Goal: Use online tool/utility: Utilize a website feature to perform a specific function

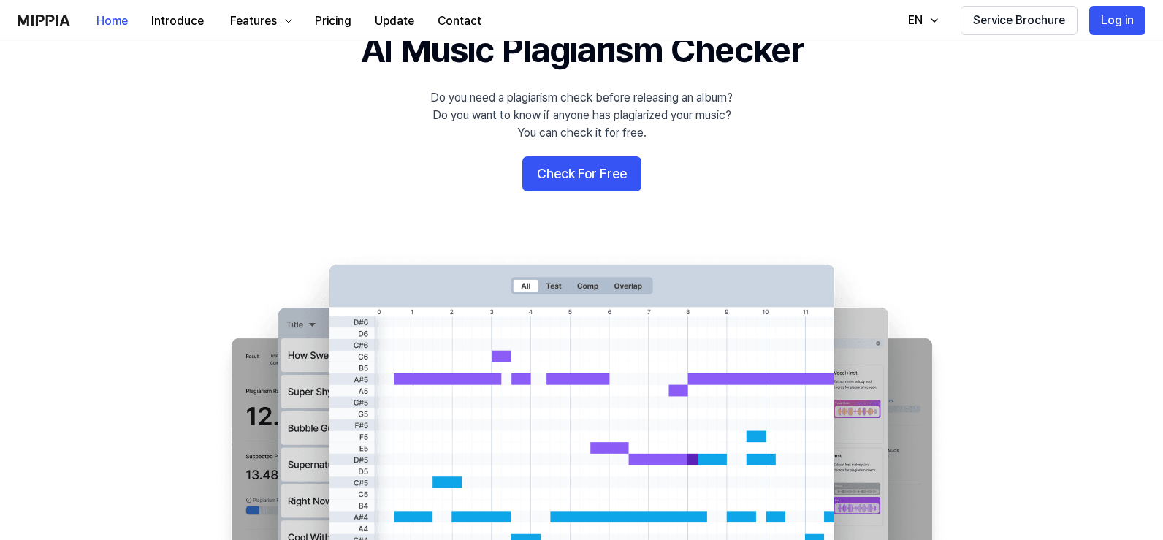
scroll to position [73, 0]
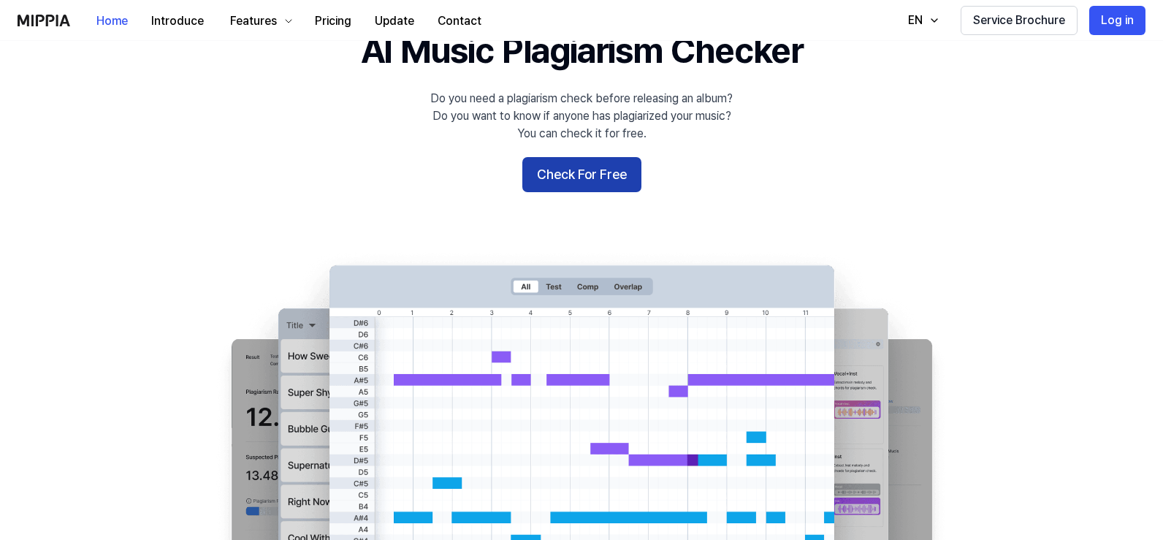
click at [601, 178] on button "Check For Free" at bounding box center [581, 174] width 119 height 35
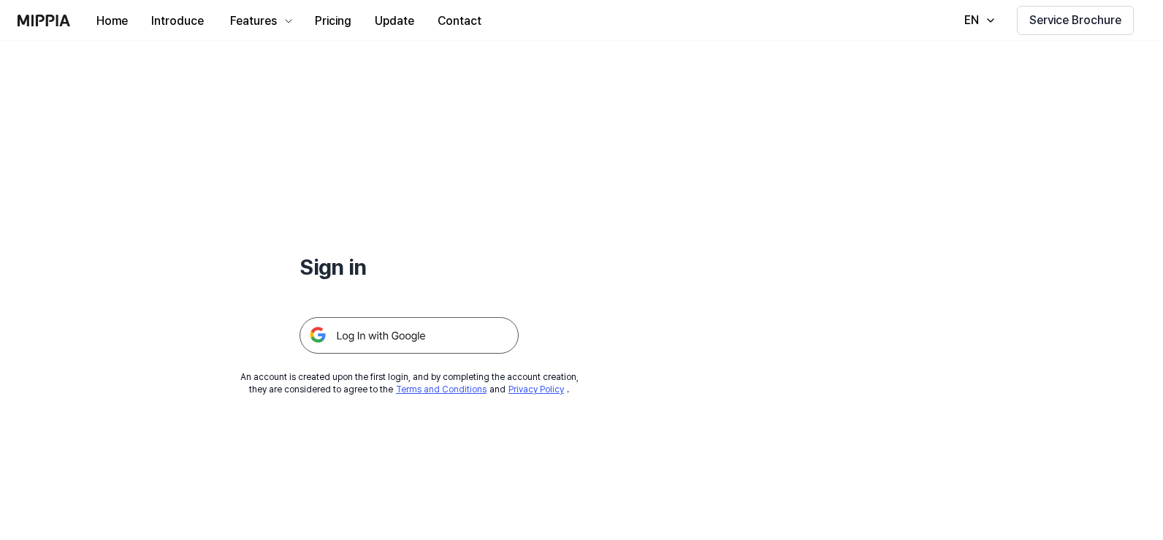
click at [410, 341] on img at bounding box center [409, 335] width 219 height 37
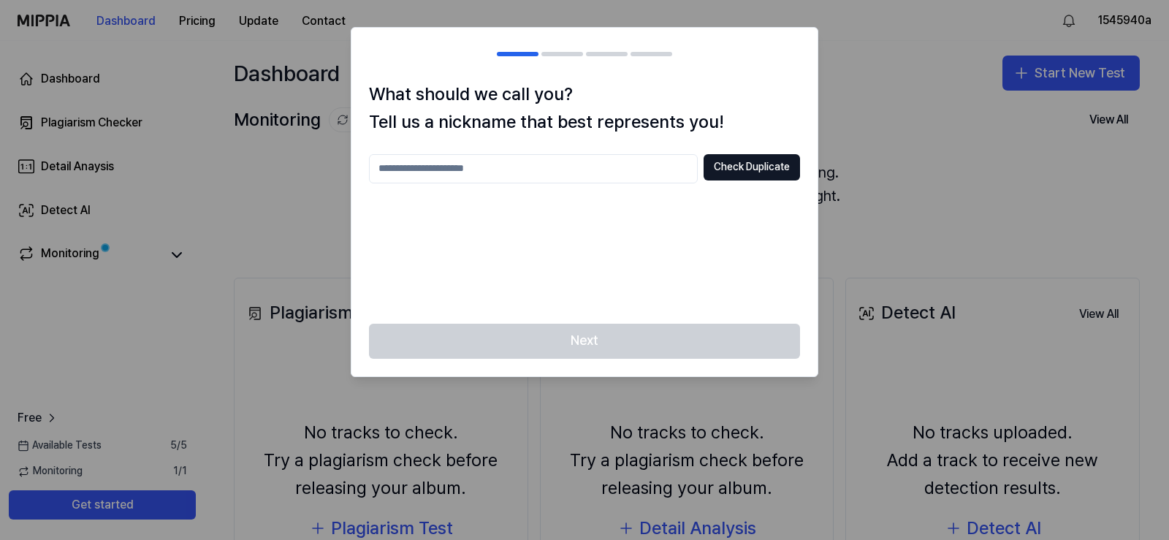
click at [573, 168] on input "text" at bounding box center [533, 168] width 329 height 29
type input "*****"
click at [728, 176] on button "Check Duplicate" at bounding box center [752, 167] width 96 height 26
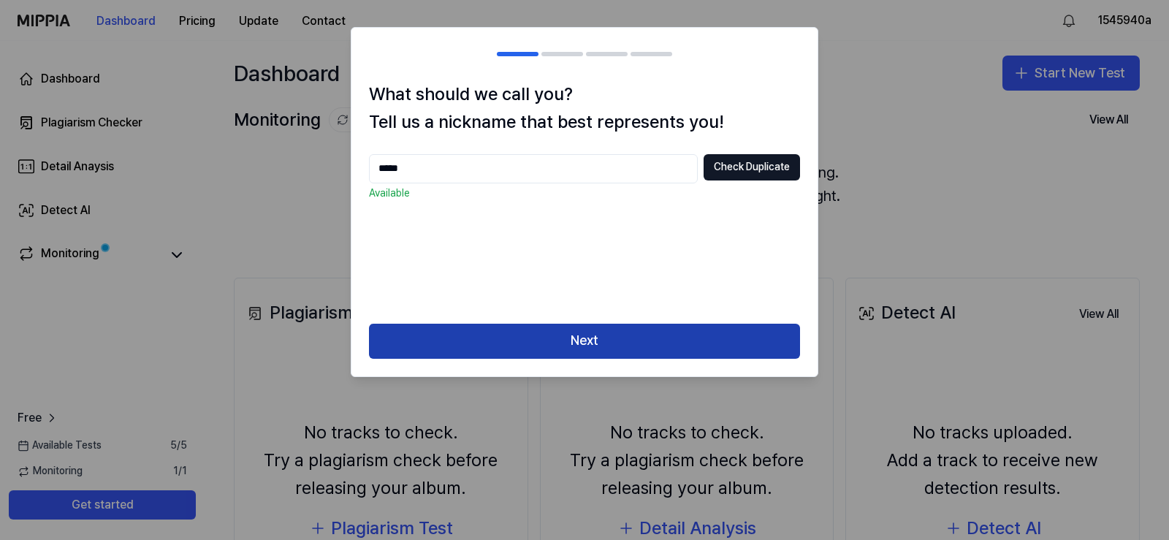
click at [576, 340] on button "Next" at bounding box center [584, 341] width 431 height 35
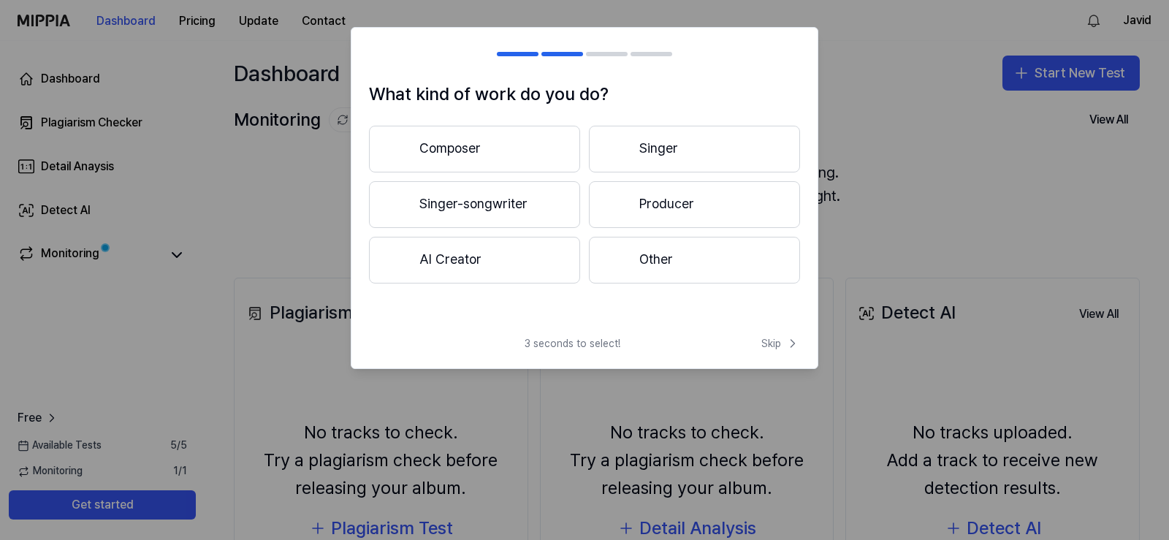
click at [628, 260] on button "Other" at bounding box center [694, 260] width 211 height 47
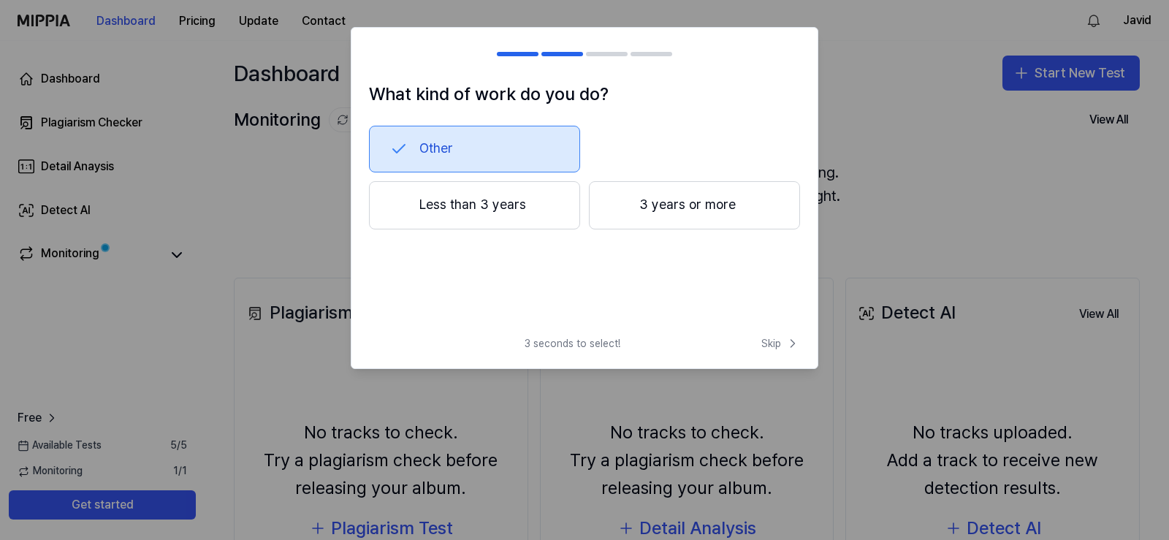
click at [657, 204] on button "3 years or more" at bounding box center [694, 205] width 211 height 48
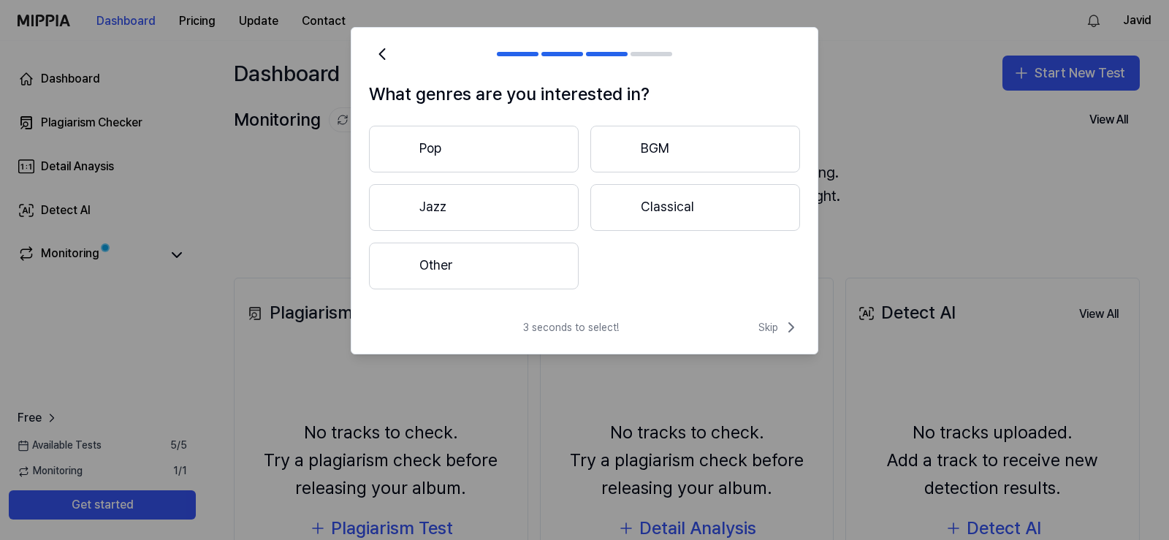
click at [508, 256] on button "Other" at bounding box center [474, 266] width 210 height 47
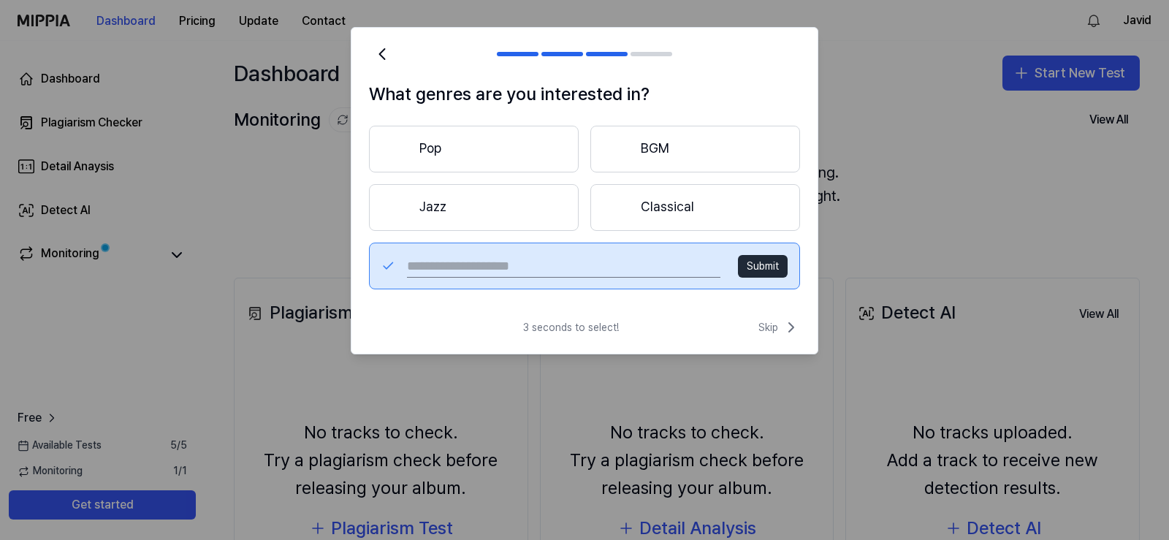
click at [503, 257] on input "text" at bounding box center [563, 265] width 313 height 23
click at [505, 259] on input "text" at bounding box center [563, 265] width 313 height 23
type input "******"
click at [754, 261] on button "Submit" at bounding box center [763, 266] width 50 height 23
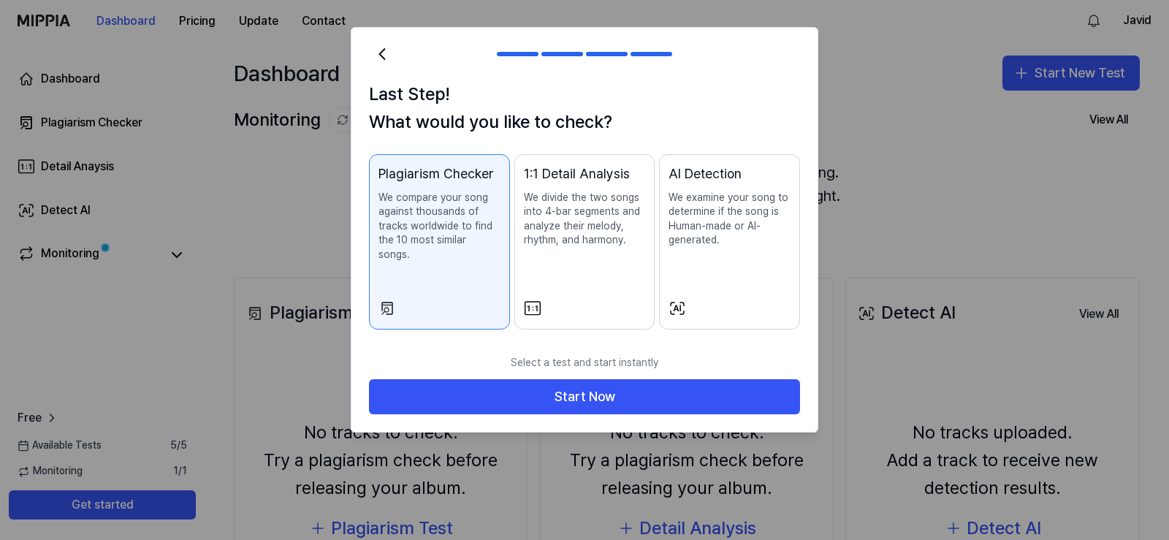
click at [470, 263] on div "Plagiarism Checker We compare your song against thousands of tracks worldwide t…" at bounding box center [439, 228] width 122 height 128
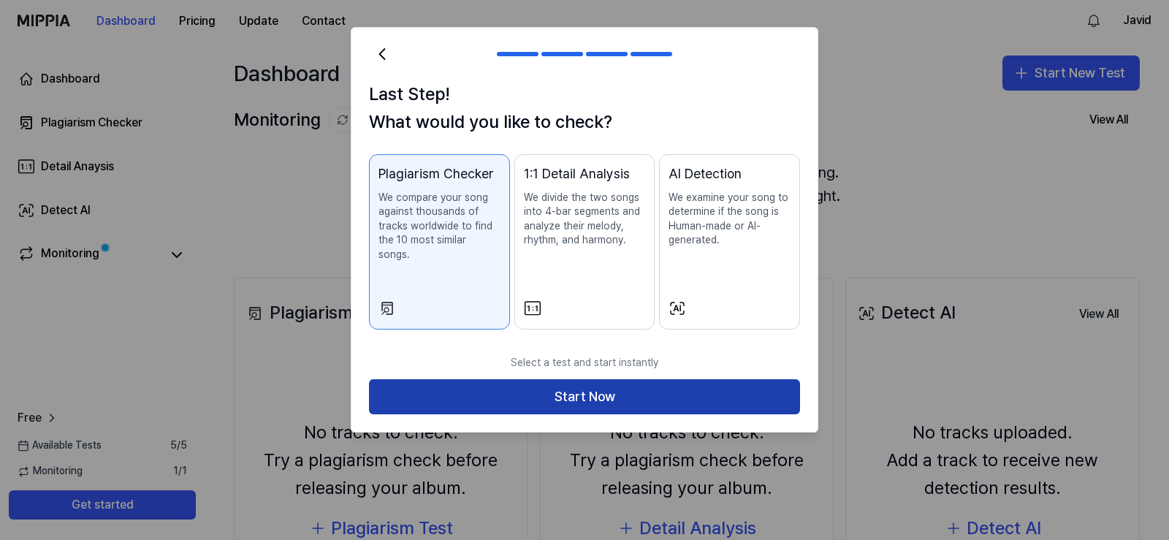
click at [544, 379] on button "Start Now" at bounding box center [584, 396] width 431 height 35
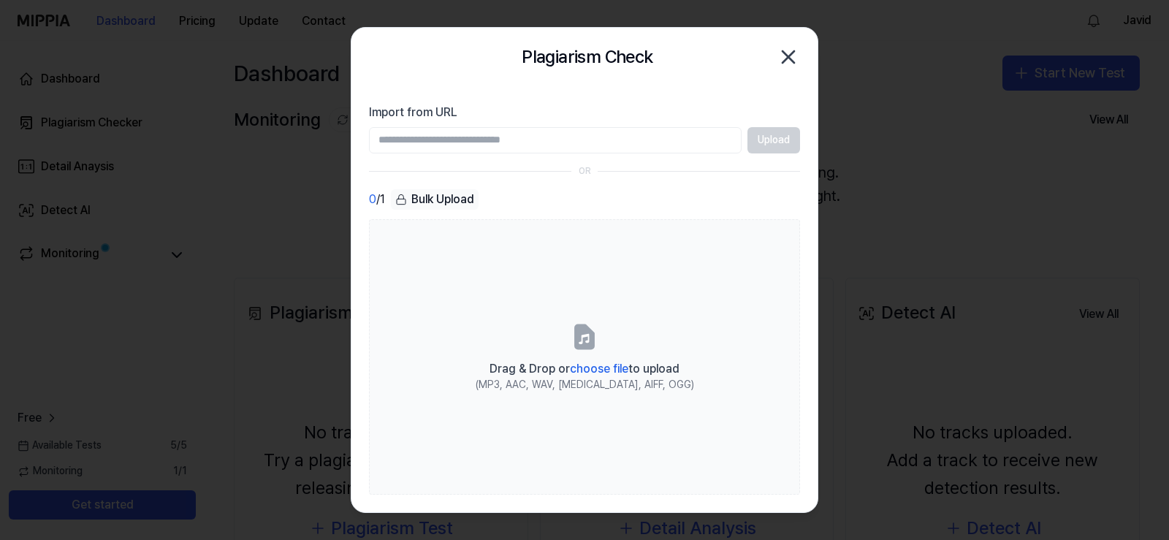
click at [683, 133] on input "Import from URL" at bounding box center [555, 140] width 373 height 26
paste input "*"
type input "*"
drag, startPoint x: 463, startPoint y: 148, endPoint x: 290, endPoint y: 144, distance: 173.2
click at [290, 144] on body "Dashboard Pricing Update Contact Javid Dashboard Plagiarism Checker Detail Anay…" at bounding box center [584, 270] width 1169 height 540
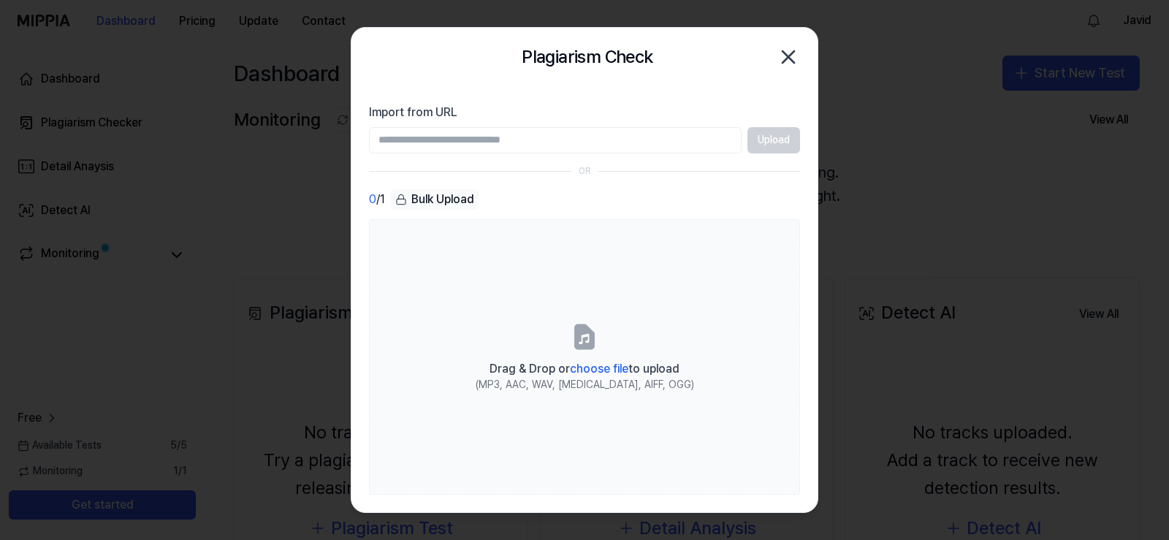
click at [454, 143] on input "Import from URL" at bounding box center [555, 140] width 373 height 26
paste input "*"
type input "*"
click at [544, 137] on input "Import from URL" at bounding box center [555, 140] width 373 height 26
paste input "**********"
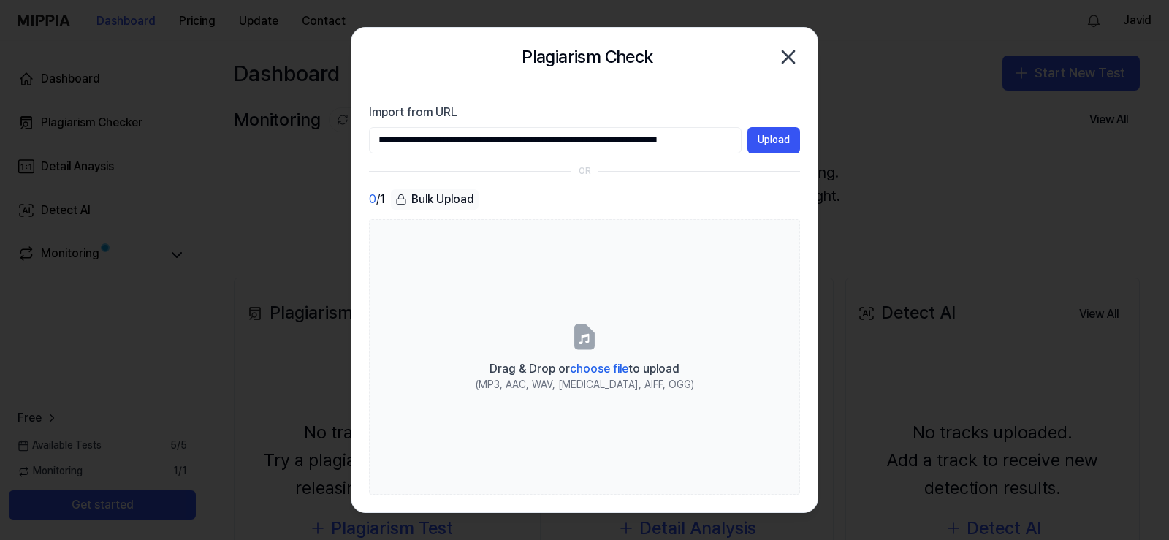
scroll to position [0, 60]
type input "**********"
click at [789, 129] on button "Upload" at bounding box center [773, 140] width 53 height 26
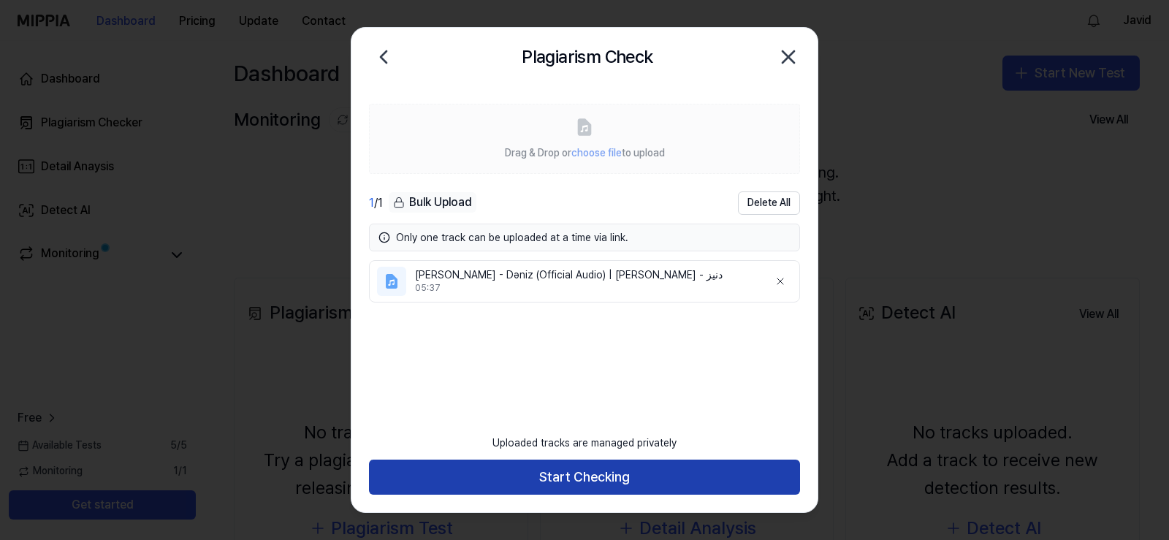
click at [574, 476] on button "Start Checking" at bounding box center [584, 477] width 431 height 35
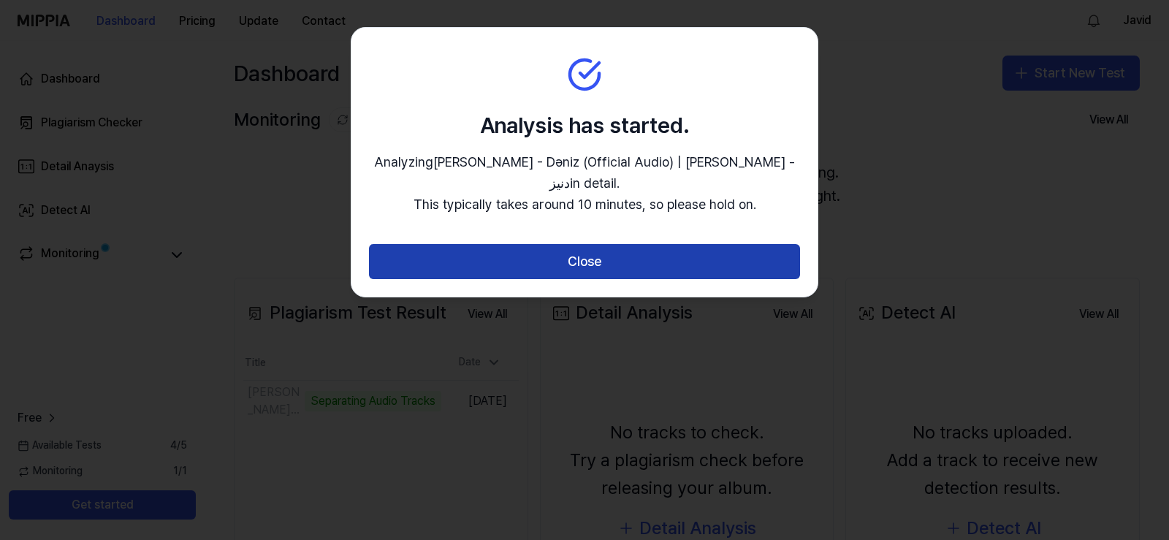
click at [565, 270] on button "Close" at bounding box center [584, 261] width 431 height 35
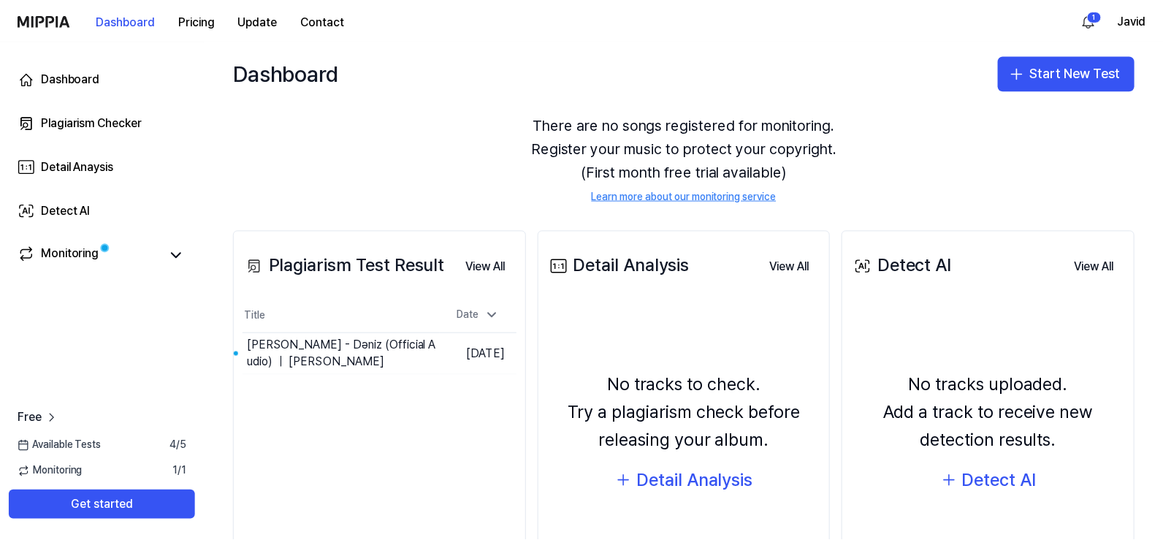
scroll to position [73, 0]
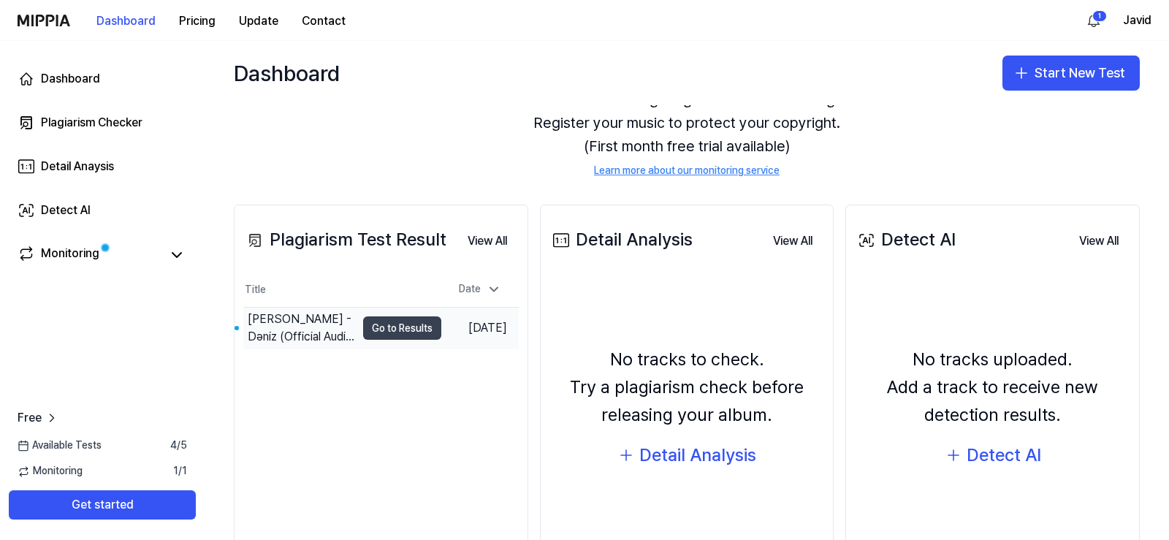
click at [370, 329] on button "Go to Results" at bounding box center [402, 327] width 78 height 23
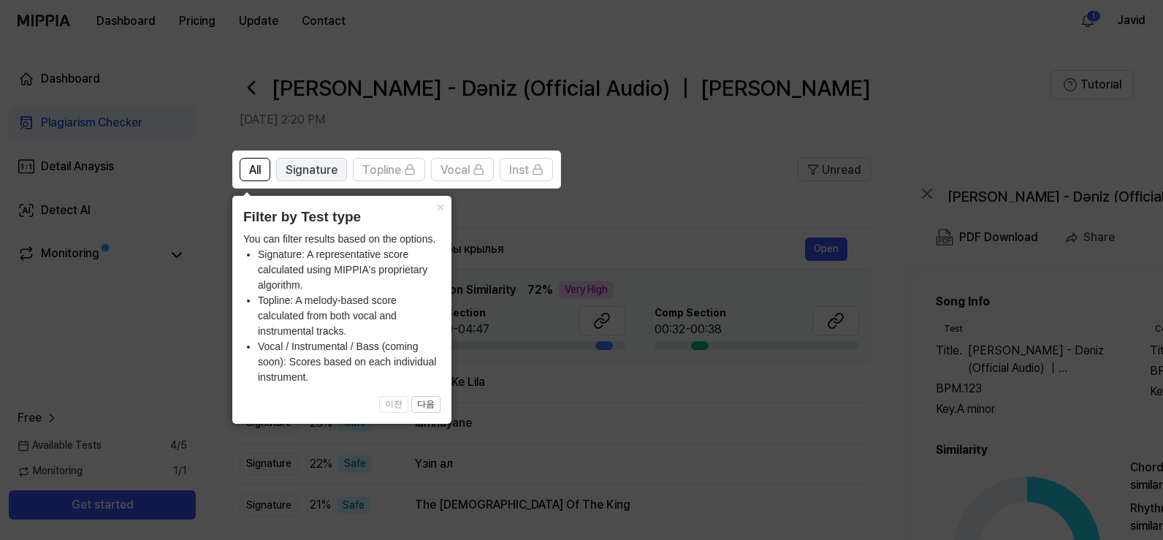
click at [308, 173] on span "Signature" at bounding box center [312, 170] width 52 height 18
click at [248, 171] on button "All" at bounding box center [255, 169] width 31 height 23
click at [437, 211] on button "×" at bounding box center [439, 206] width 23 height 20
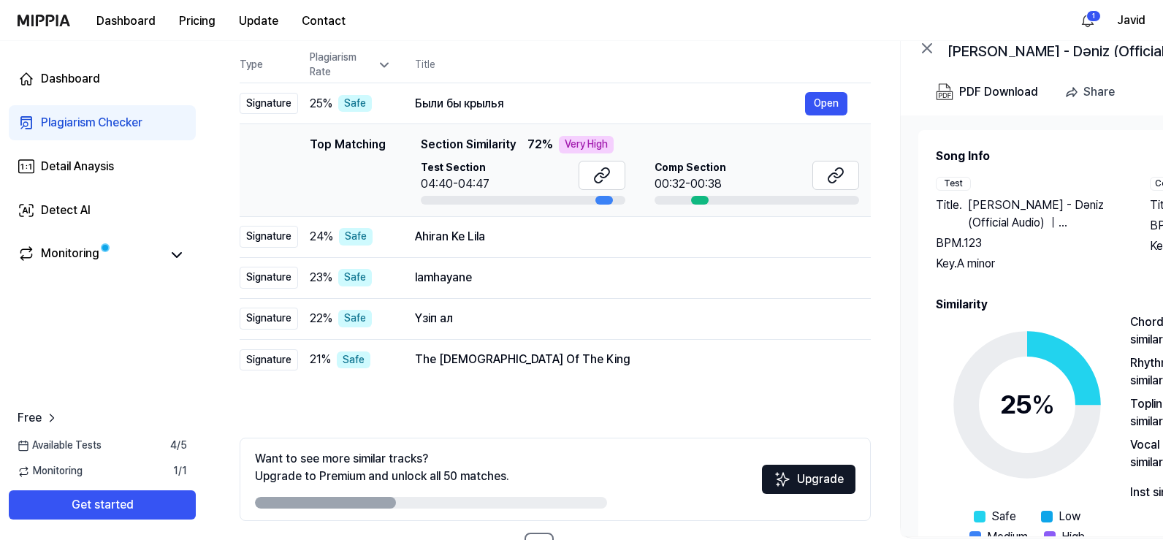
scroll to position [123, 0]
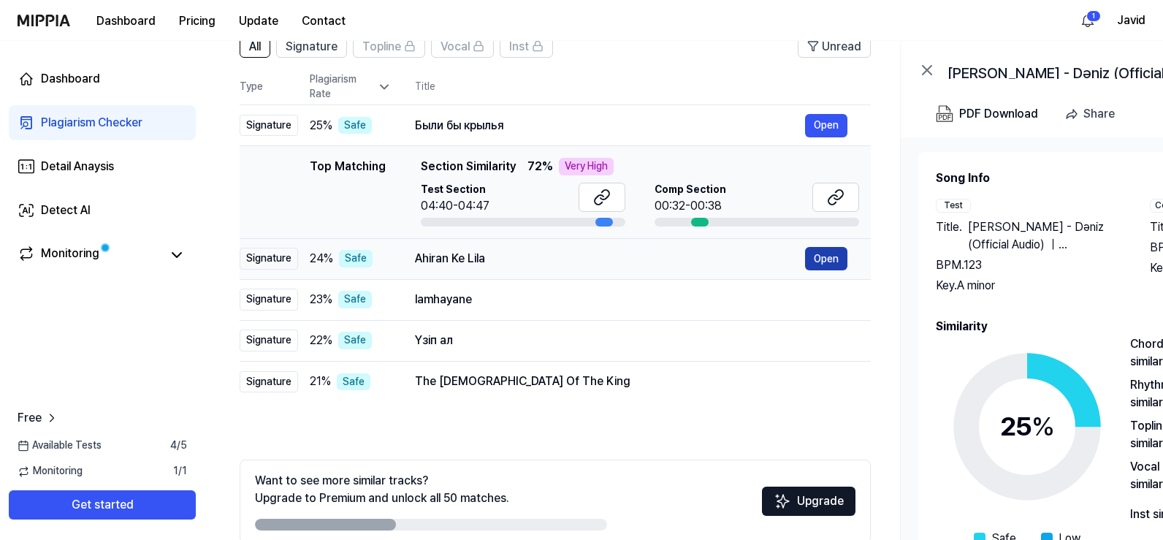
click at [827, 257] on button "Open" at bounding box center [826, 258] width 42 height 23
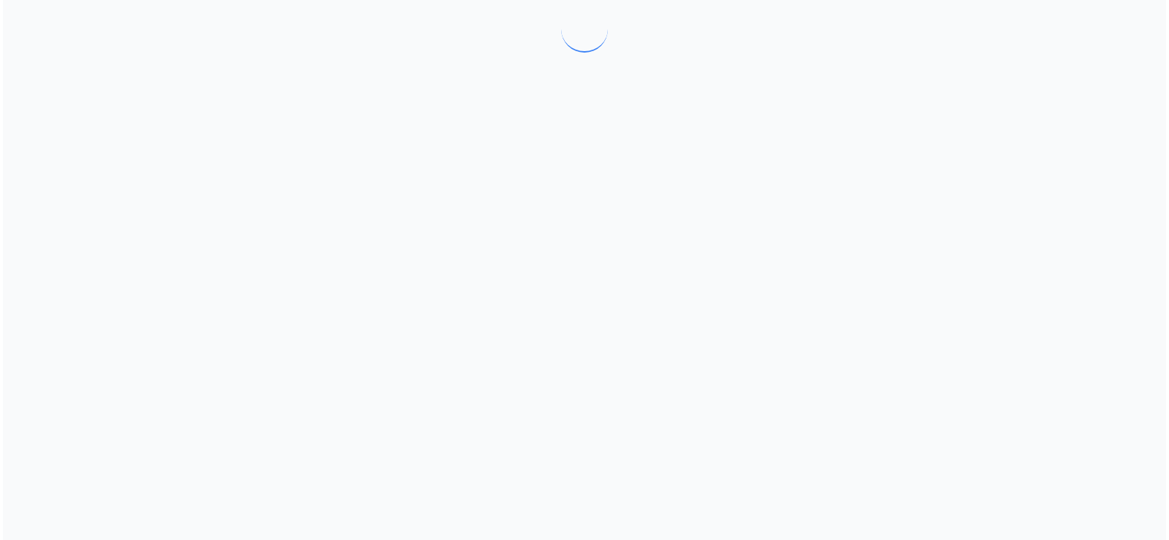
scroll to position [0, 0]
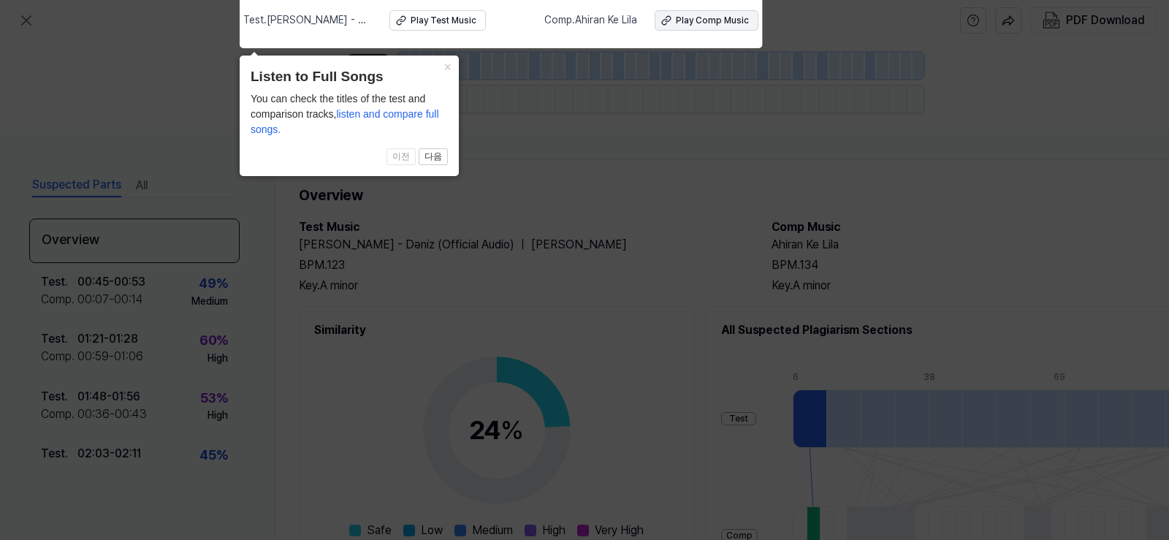
click at [709, 24] on div "Play Comp Music" at bounding box center [712, 21] width 73 height 12
click at [928, 135] on icon at bounding box center [584, 266] width 1169 height 547
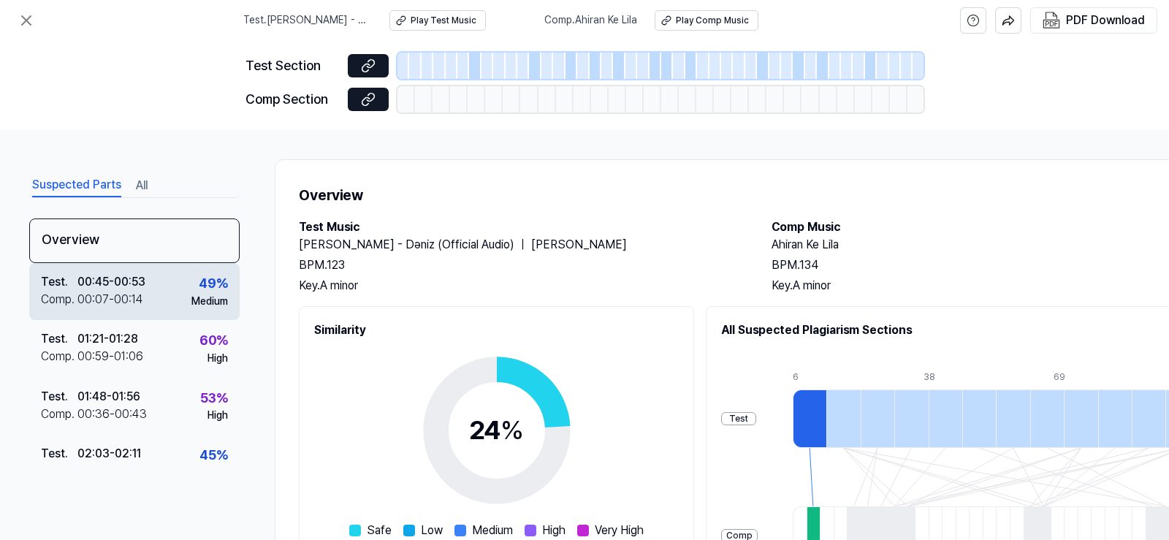
click at [96, 302] on div "00:07 - 00:14" at bounding box center [110, 300] width 66 height 18
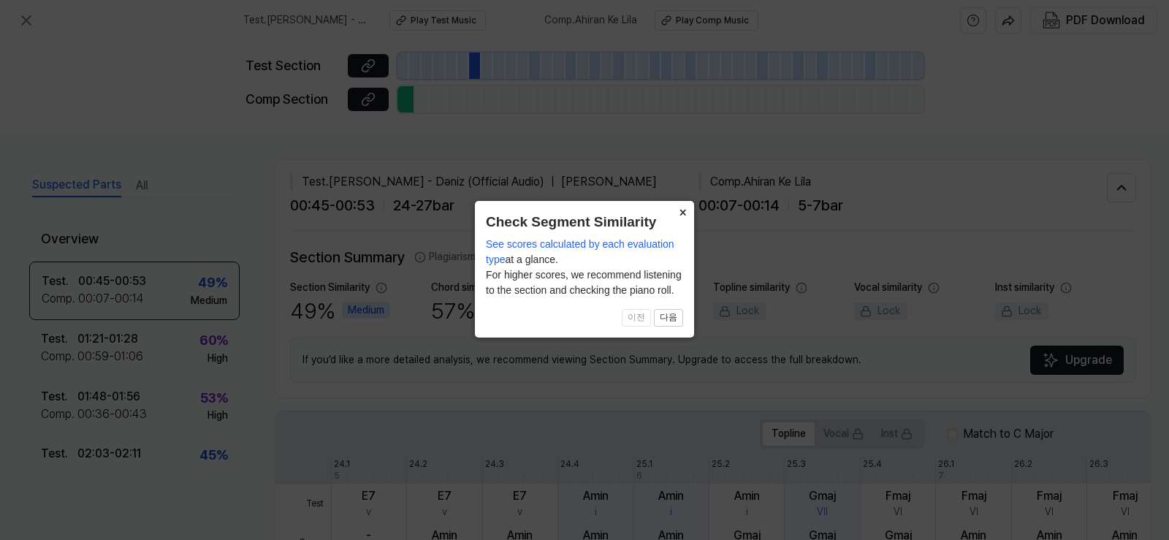
click at [680, 212] on button "×" at bounding box center [682, 211] width 23 height 20
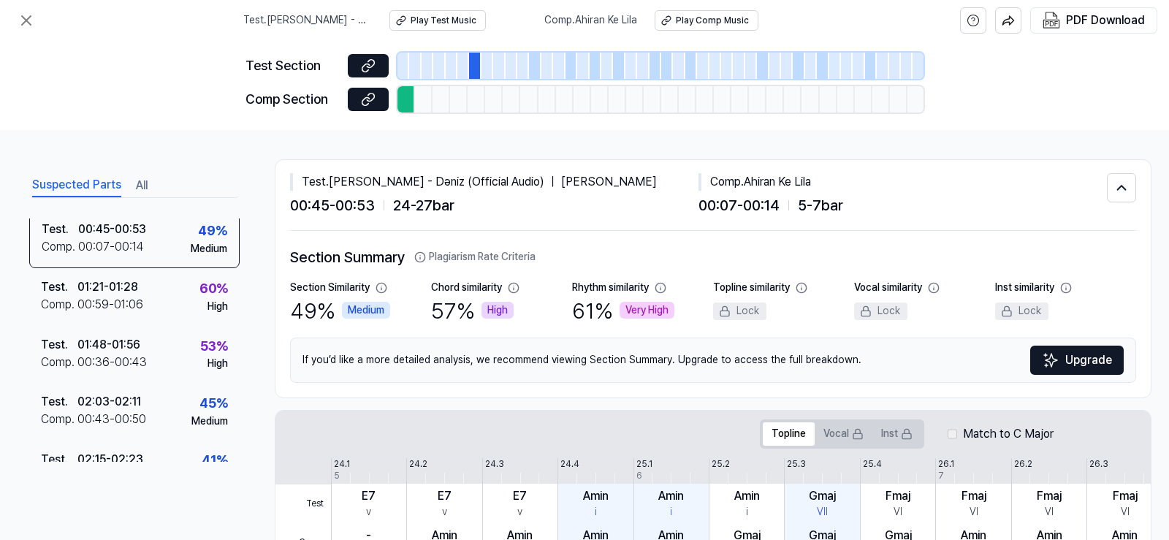
scroll to position [73, 0]
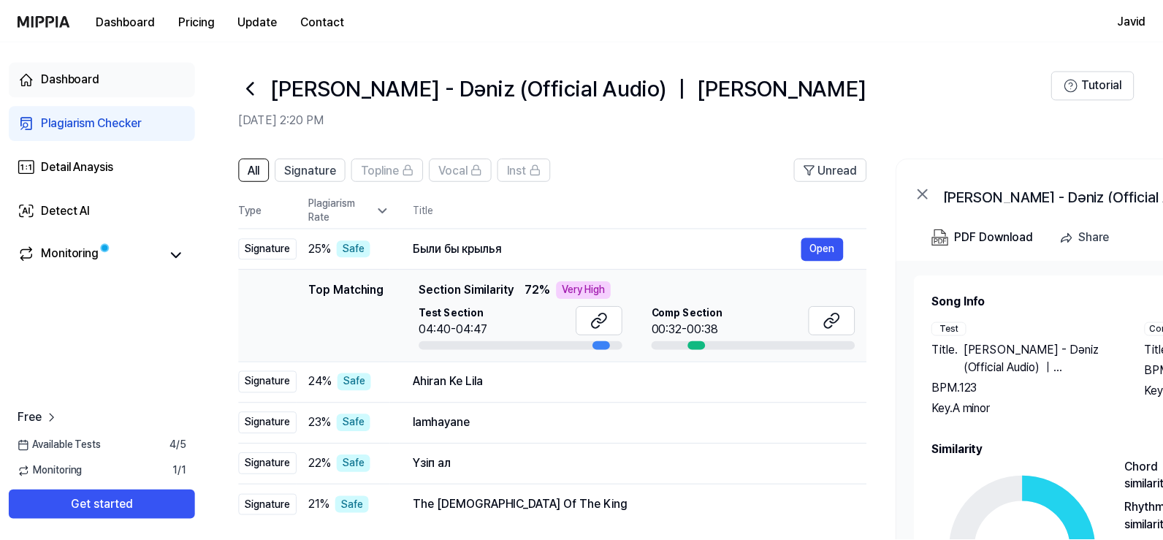
scroll to position [123, 0]
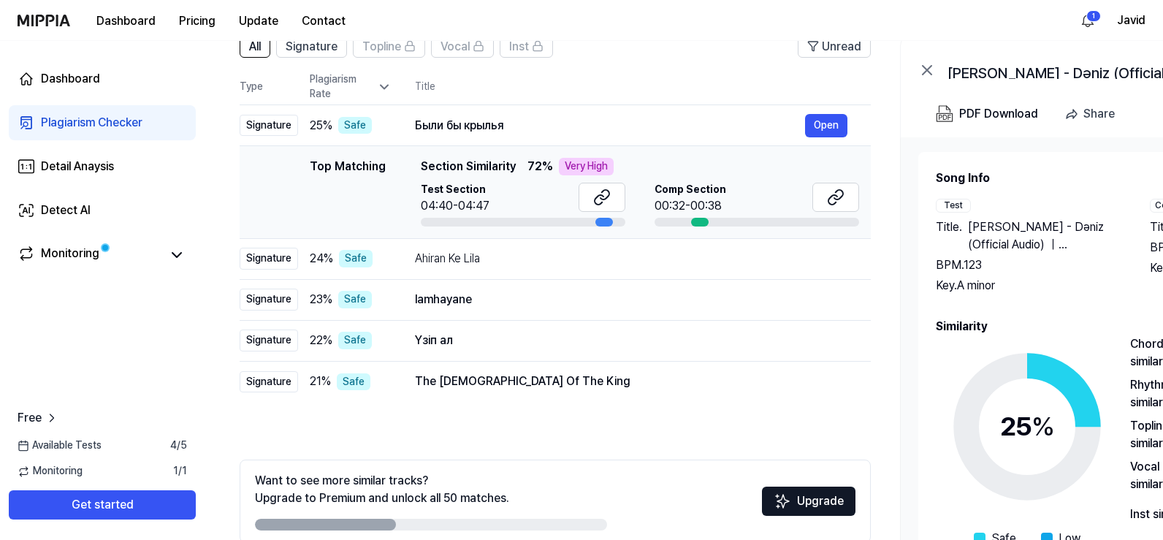
click at [583, 167] on div "Very High" at bounding box center [586, 167] width 55 height 18
click at [457, 166] on span "Section Similarity" at bounding box center [468, 167] width 95 height 18
click at [838, 206] on button at bounding box center [836, 197] width 47 height 29
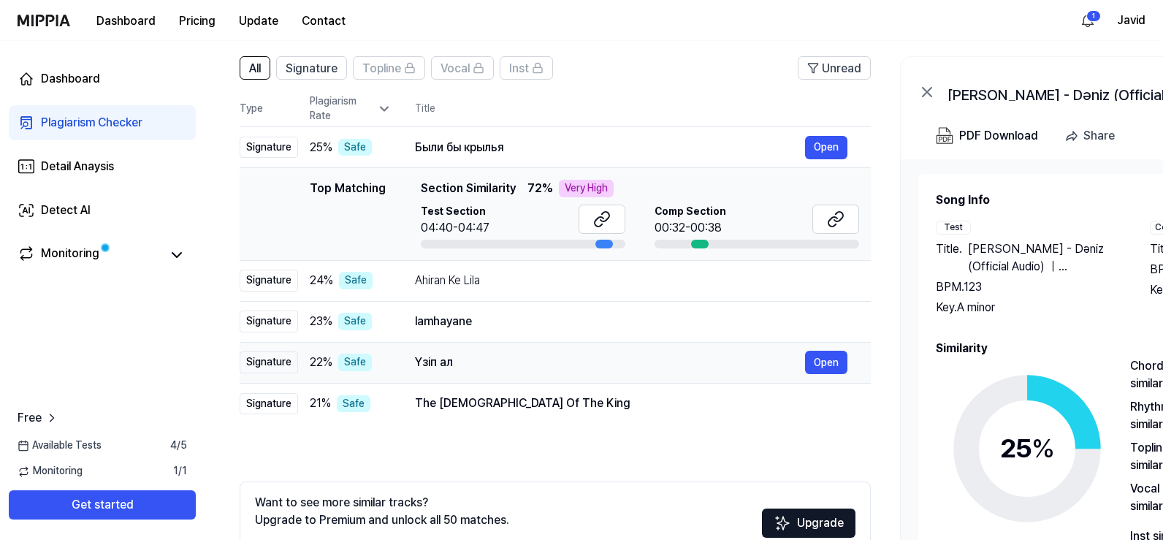
scroll to position [50, 0]
